Goal: Task Accomplishment & Management: Use online tool/utility

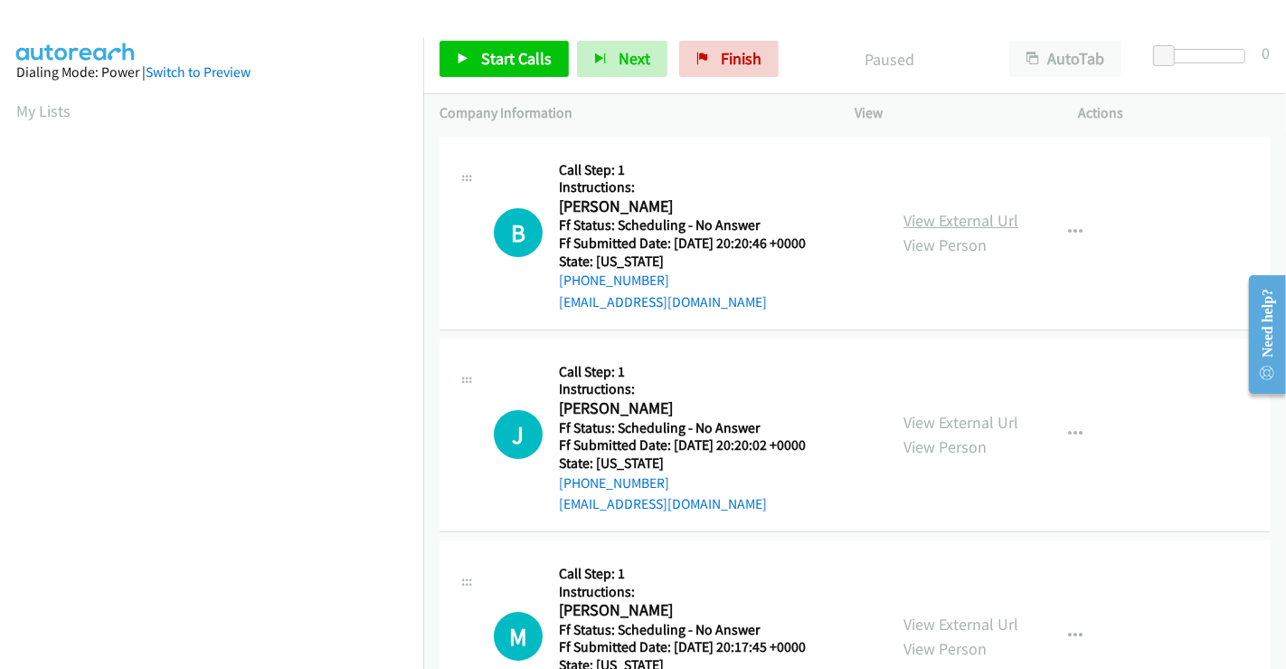
click at [969, 221] on link "View External Url" at bounding box center [961, 220] width 115 height 21
click at [518, 65] on span "Start Calls" at bounding box center [516, 58] width 71 height 21
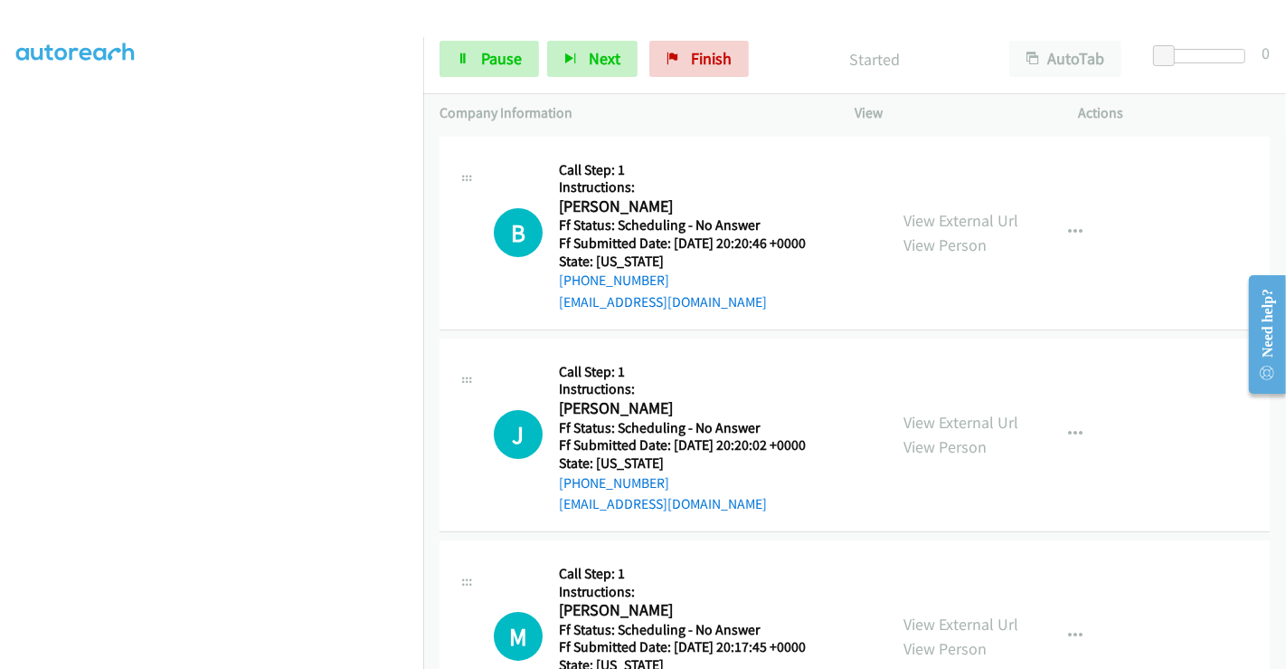
scroll to position [348, 0]
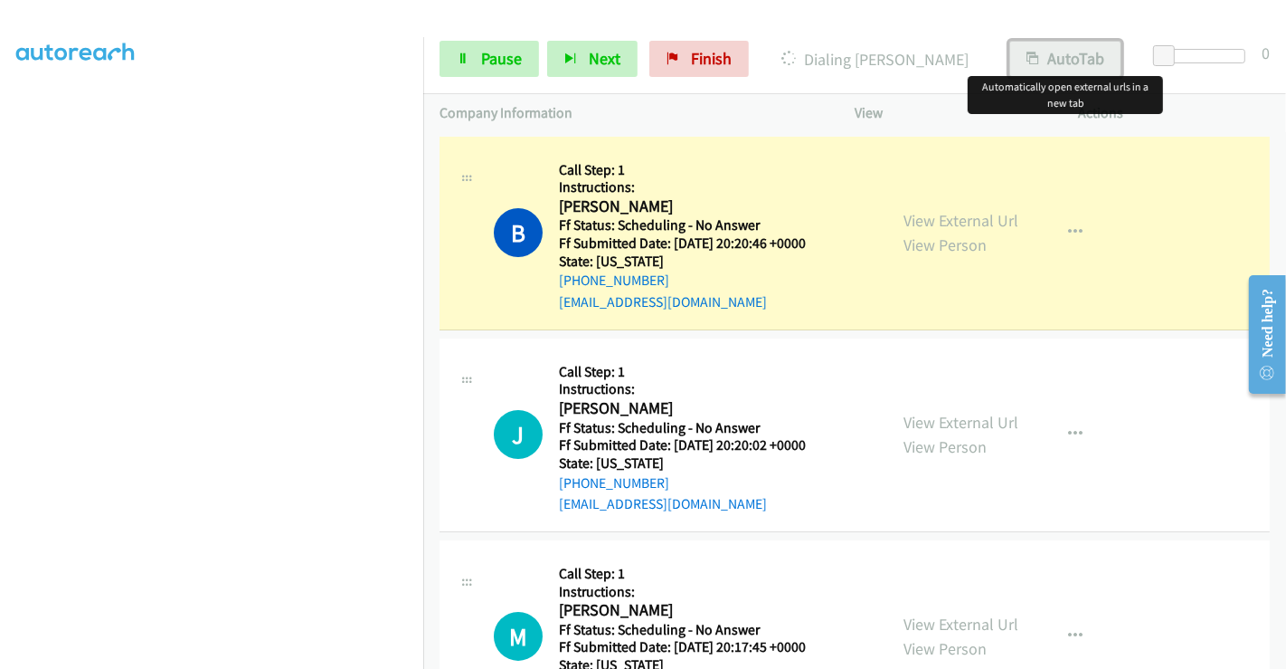
click at [1064, 59] on button "AutoTab" at bounding box center [1066, 59] width 112 height 36
click at [954, 212] on link "View External Url" at bounding box center [961, 220] width 115 height 21
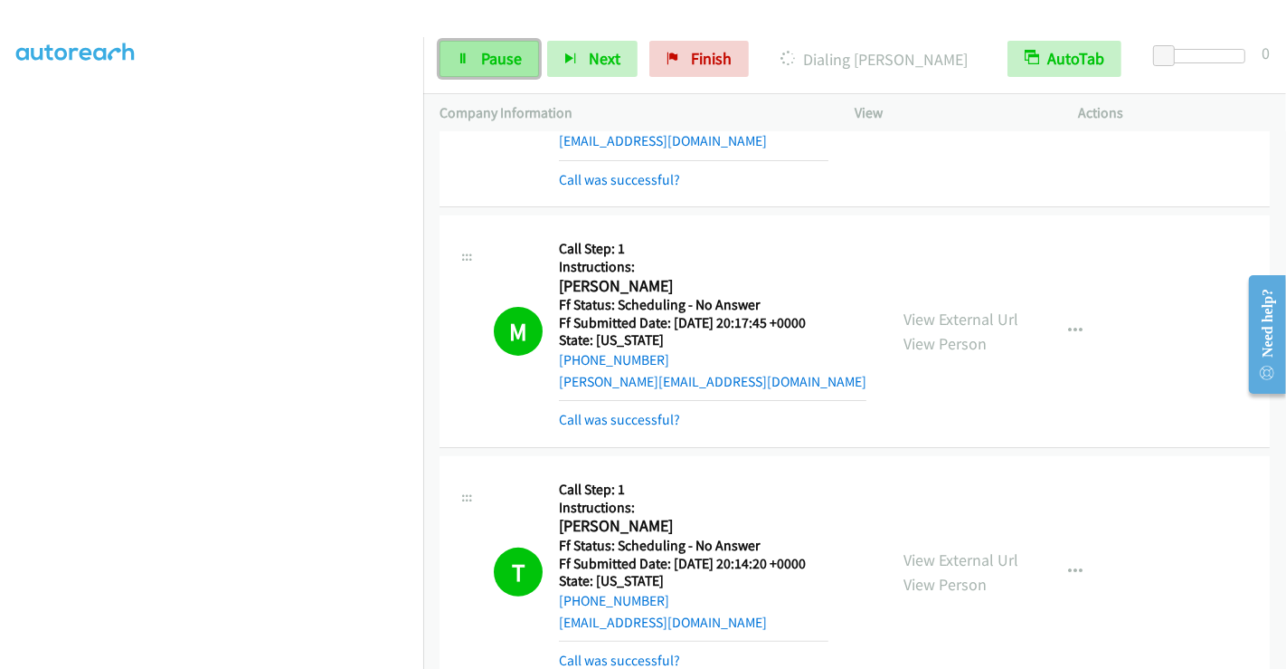
click at [478, 62] on link "Pause" at bounding box center [490, 59] width 100 height 36
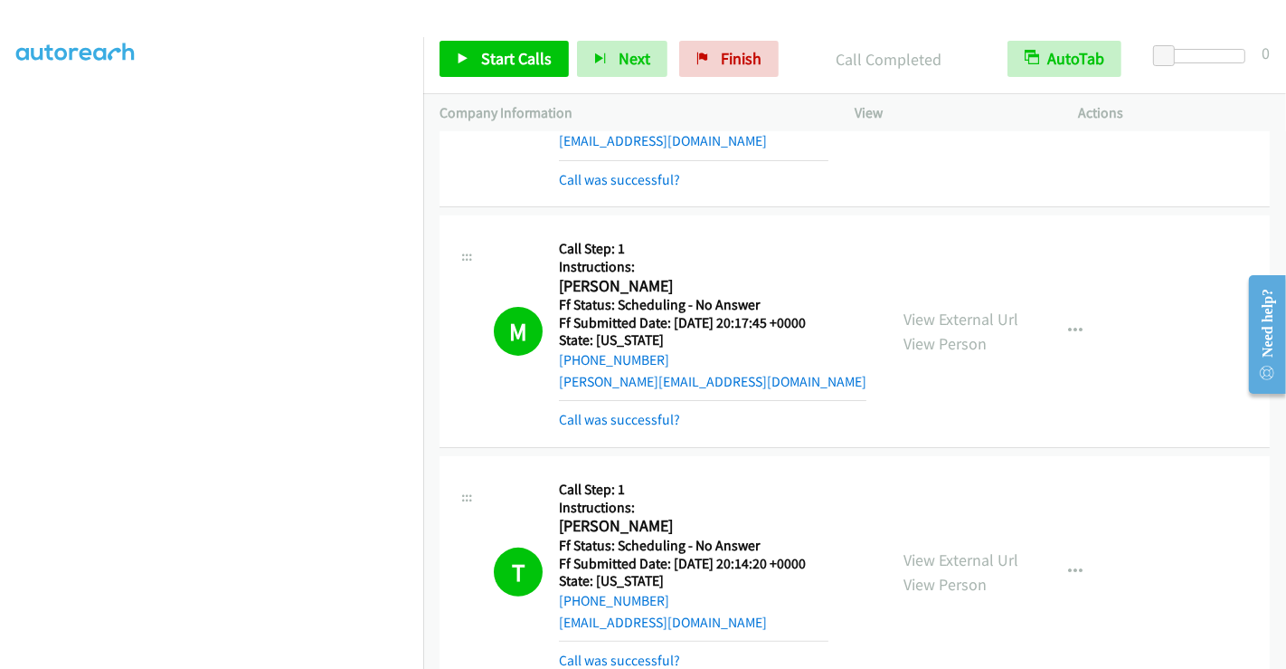
scroll to position [0, 0]
click at [489, 54] on span "Start Calls" at bounding box center [516, 58] width 71 height 21
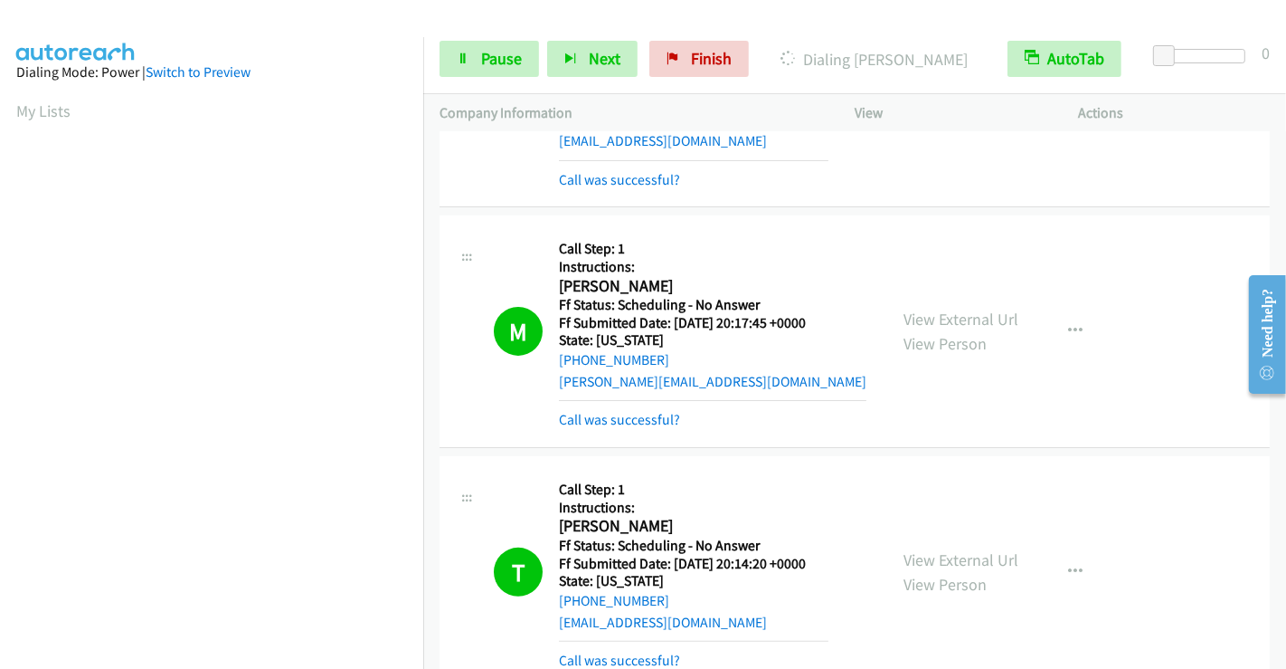
scroll to position [348, 0]
